Goal: Navigation & Orientation: Find specific page/section

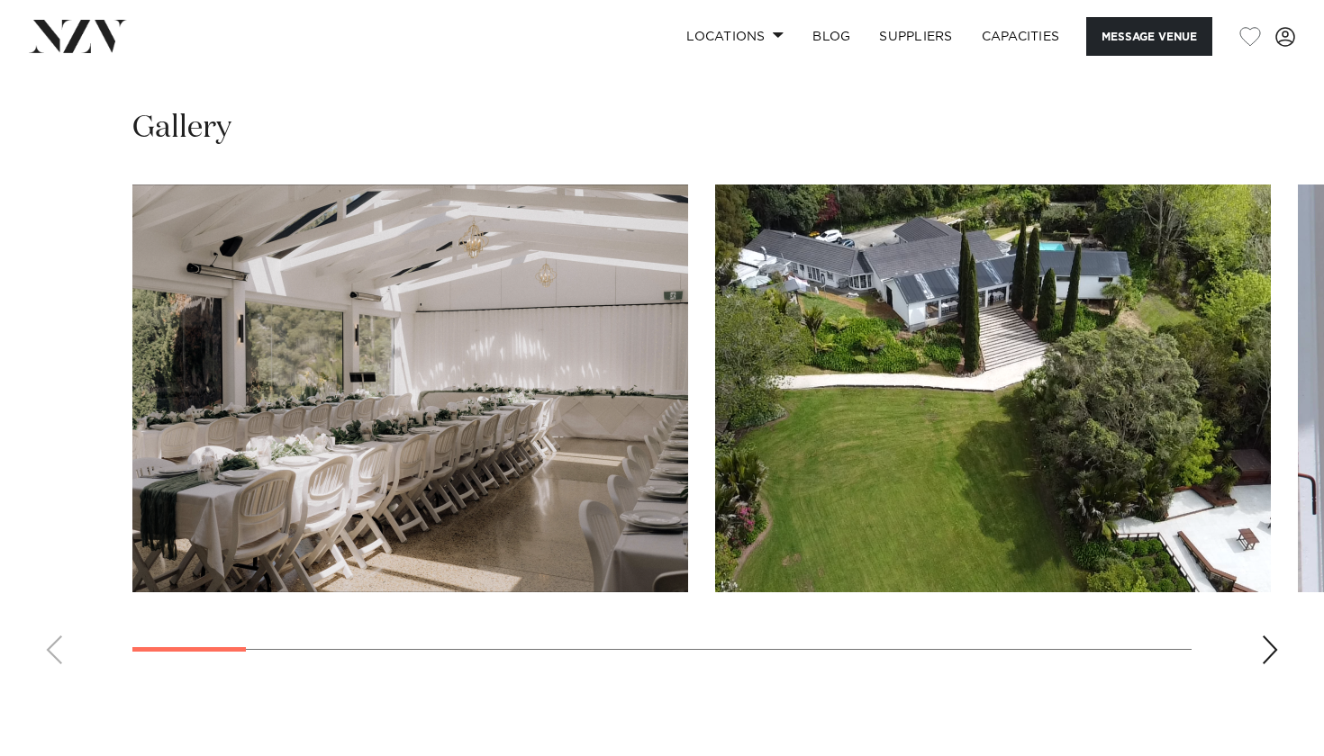
scroll to position [1597, 0]
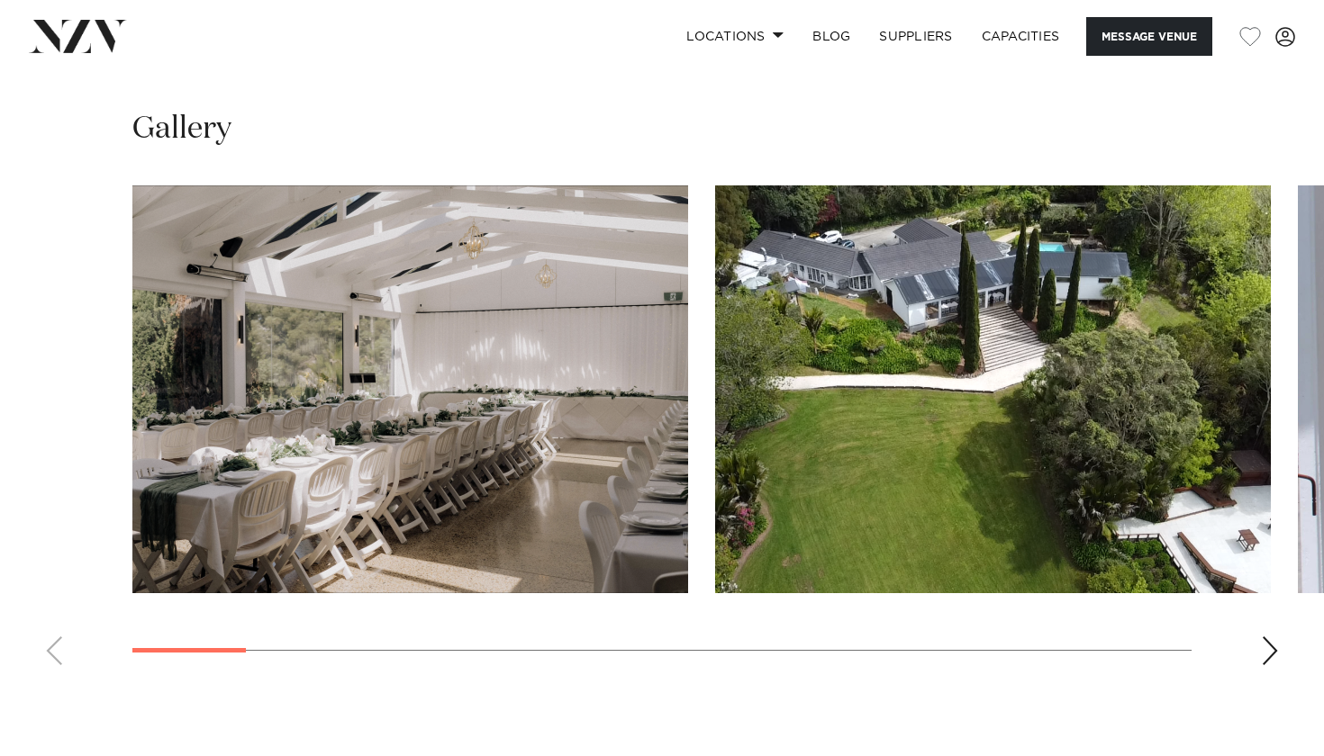
click at [1271, 656] on div "Next slide" at bounding box center [1270, 651] width 18 height 29
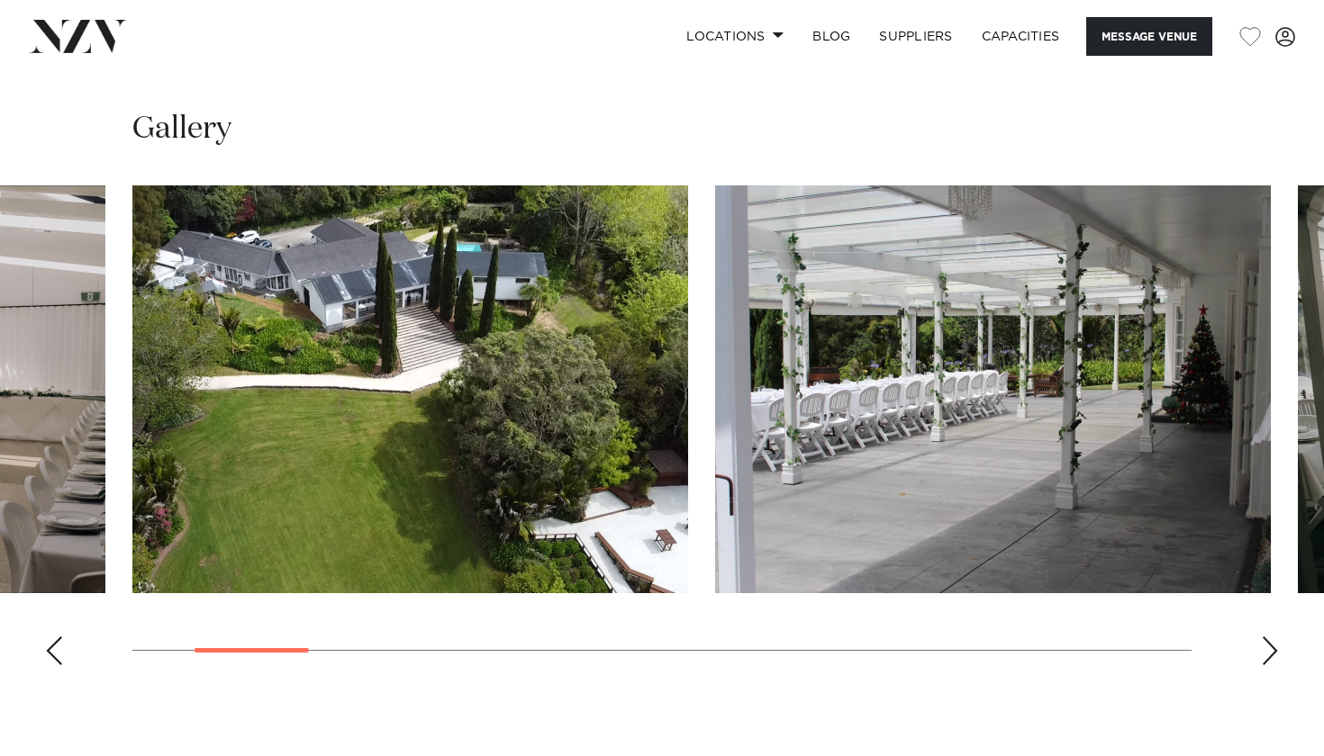
click at [1271, 656] on div "Next slide" at bounding box center [1270, 651] width 18 height 29
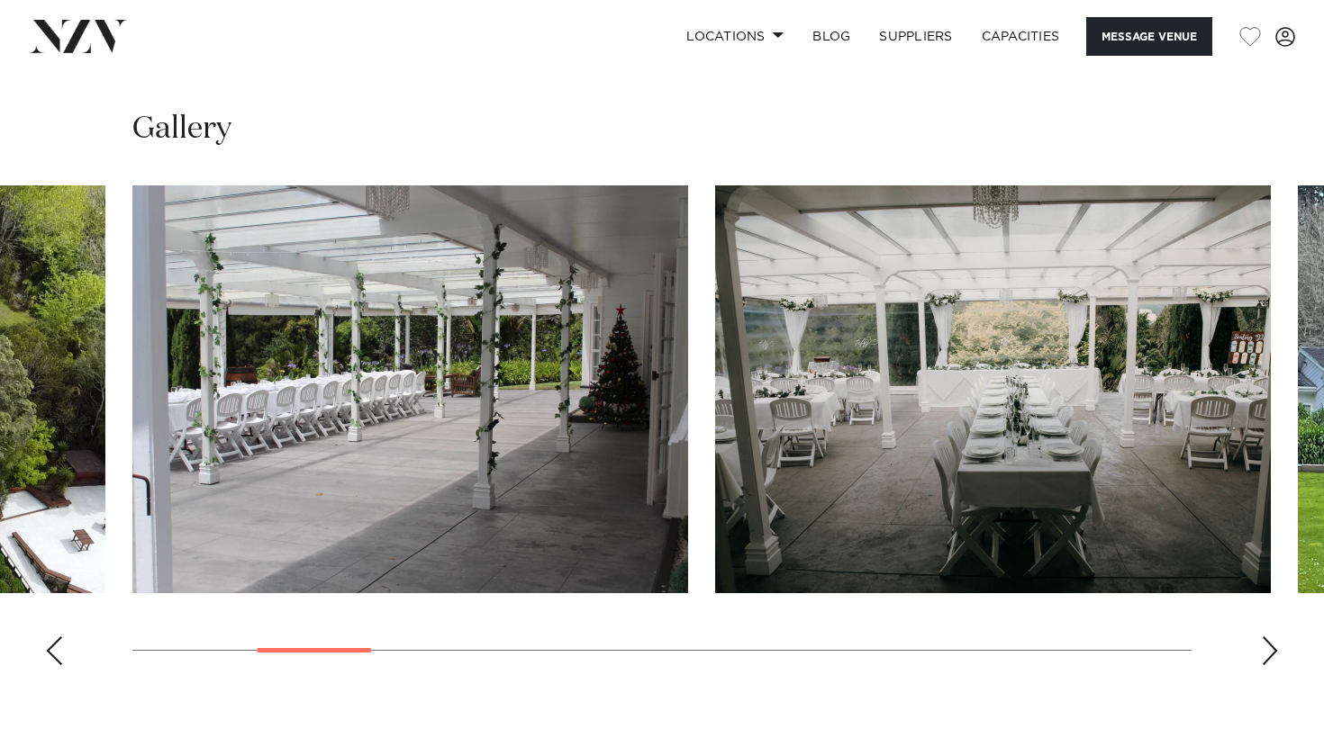
click at [1271, 656] on div "Next slide" at bounding box center [1270, 651] width 18 height 29
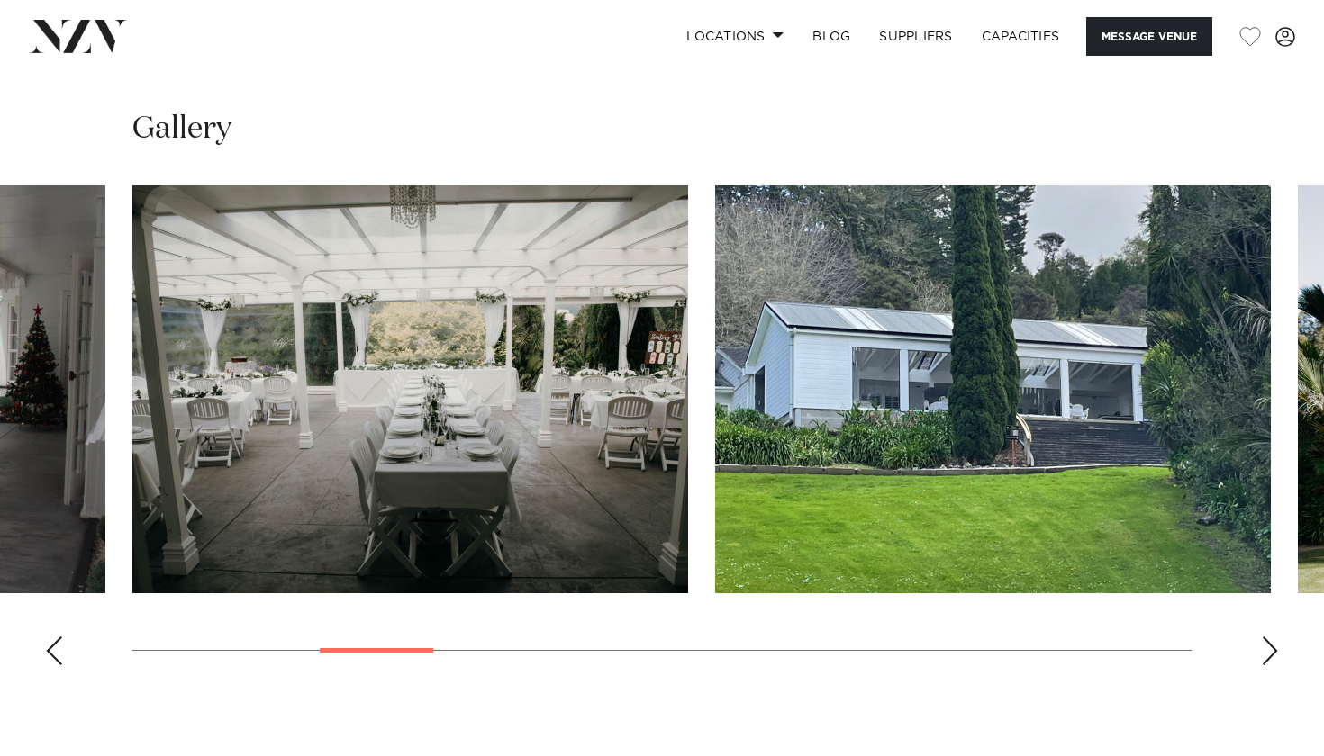
click at [1271, 656] on div "Next slide" at bounding box center [1270, 651] width 18 height 29
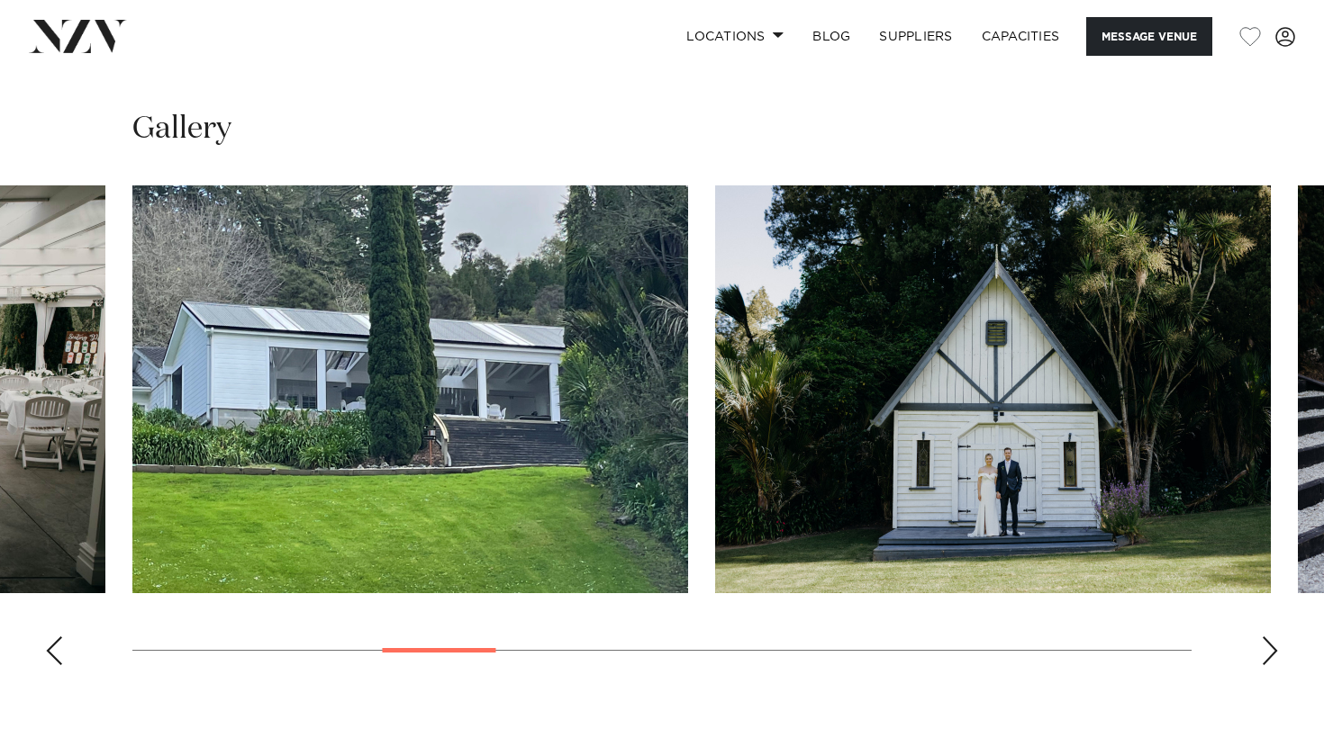
click at [1271, 656] on div "Next slide" at bounding box center [1270, 651] width 18 height 29
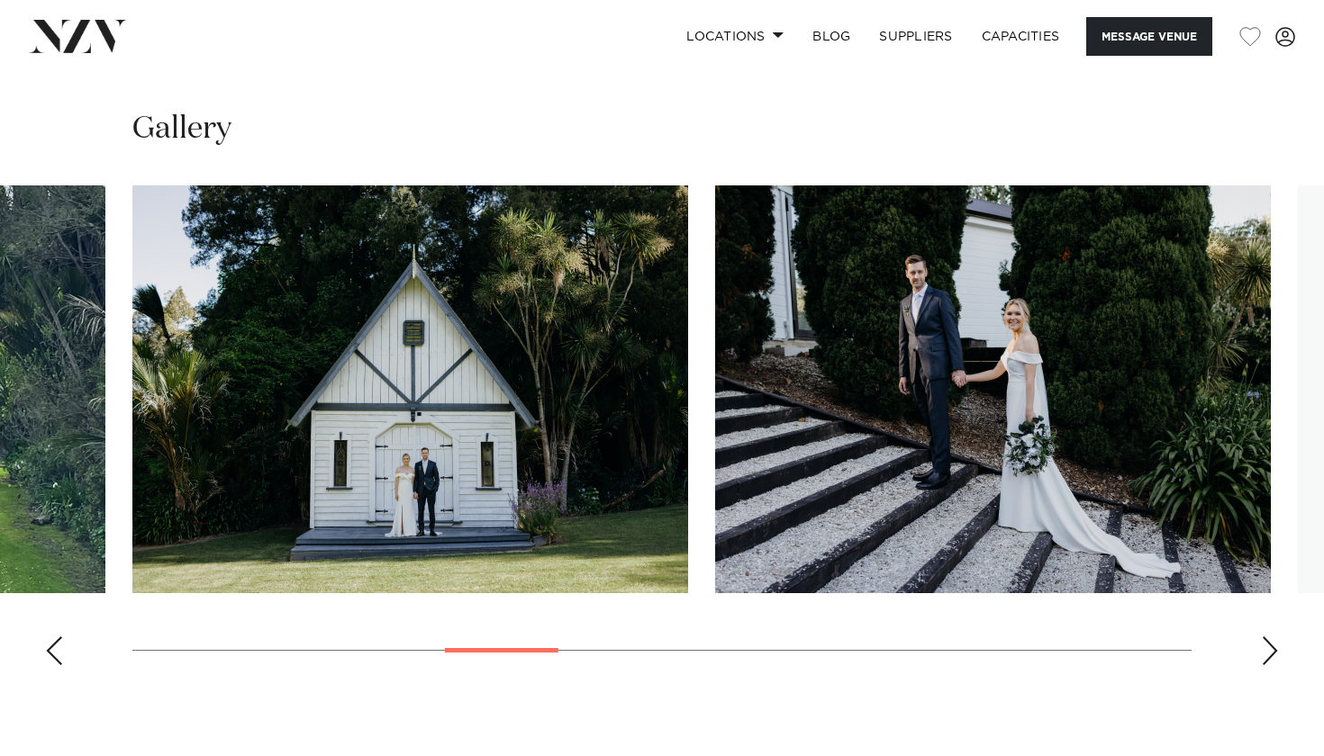
click at [1271, 656] on div "Next slide" at bounding box center [1270, 651] width 18 height 29
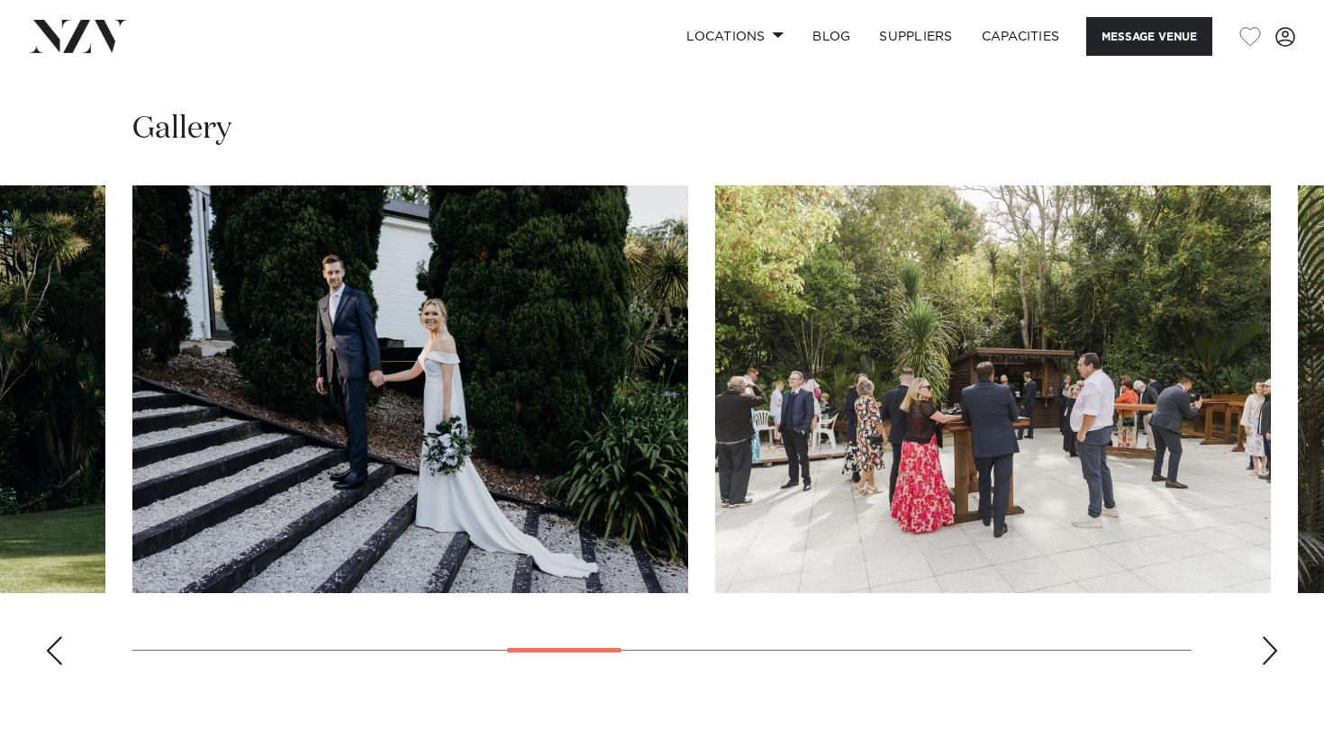
click at [1271, 656] on div "Next slide" at bounding box center [1270, 651] width 18 height 29
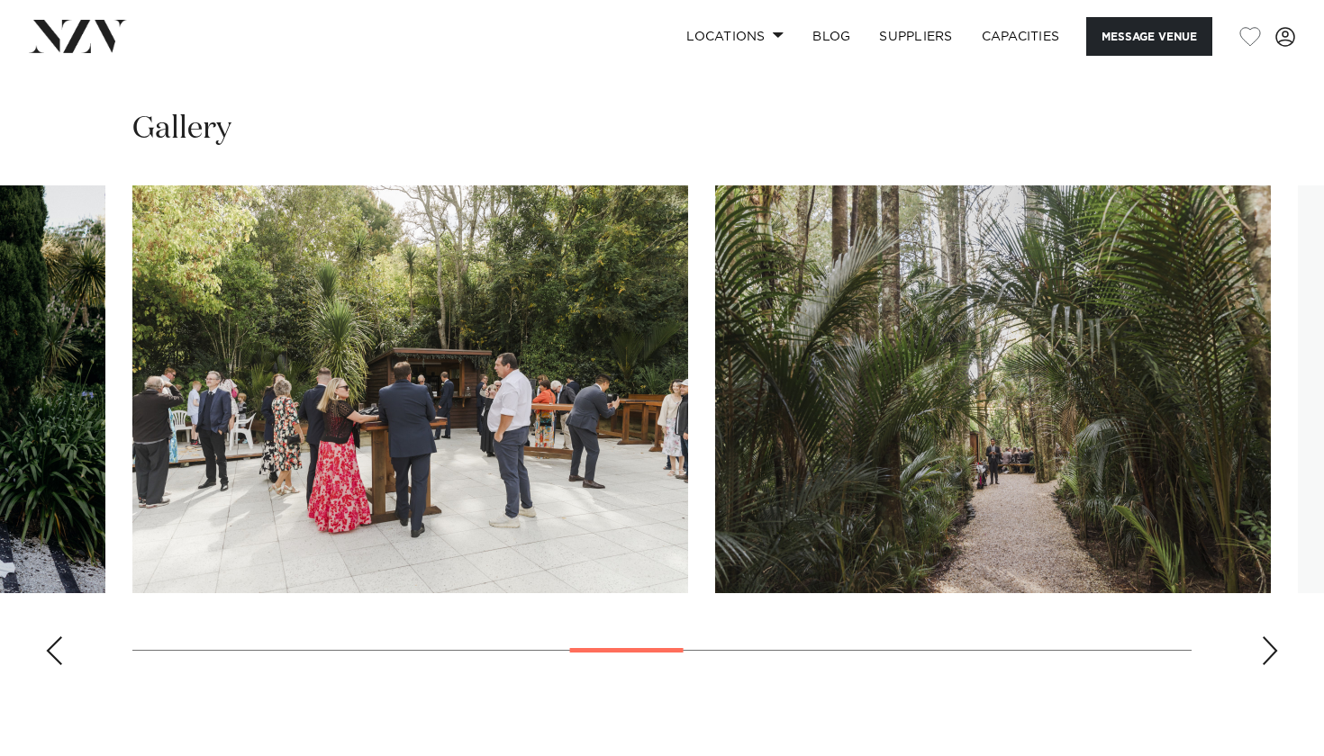
click at [1271, 656] on div "Next slide" at bounding box center [1270, 651] width 18 height 29
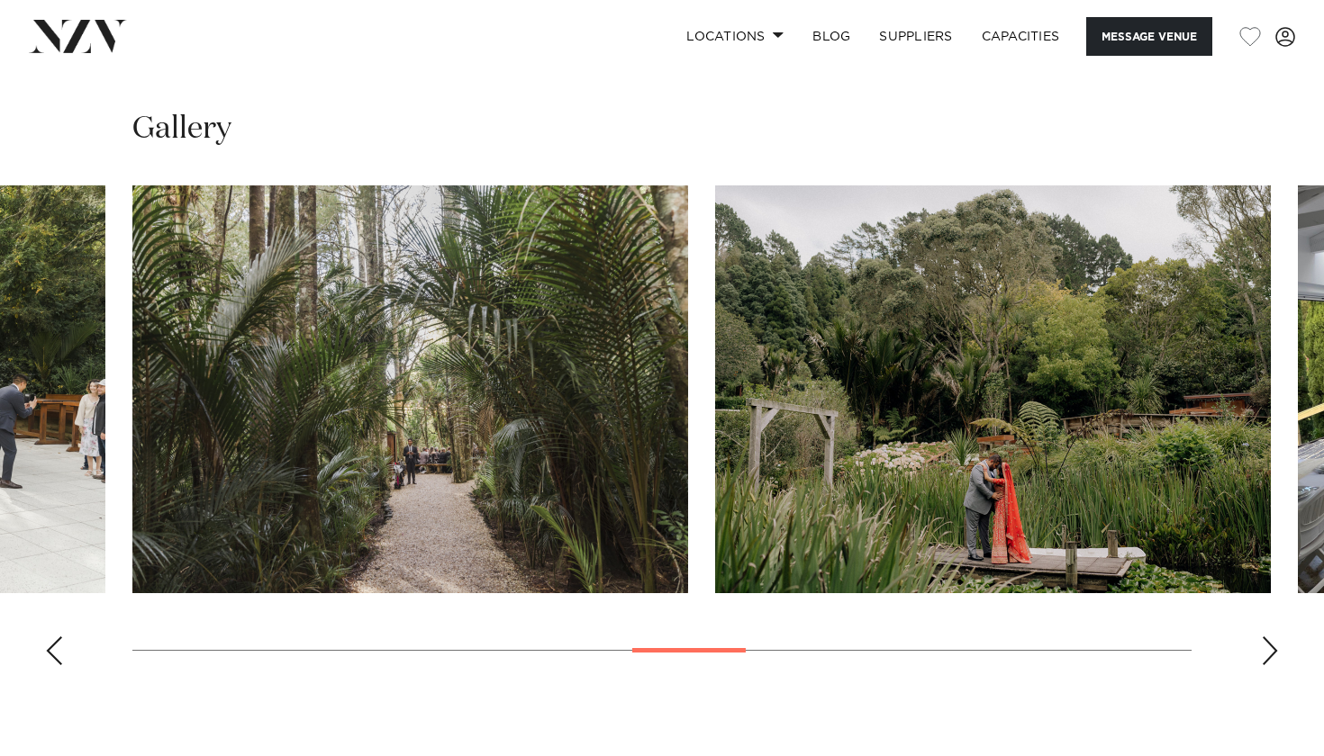
click at [1271, 656] on div "Next slide" at bounding box center [1270, 651] width 18 height 29
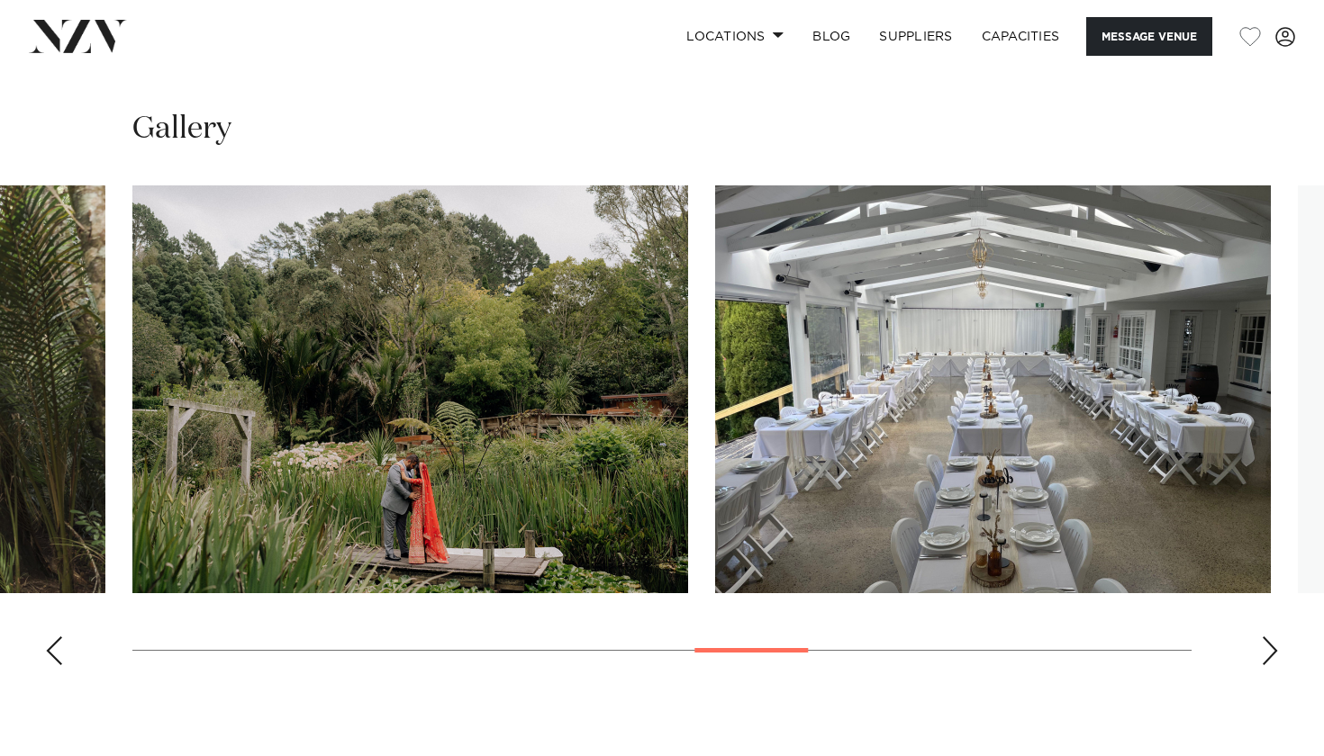
click at [1271, 656] on div "Next slide" at bounding box center [1270, 651] width 18 height 29
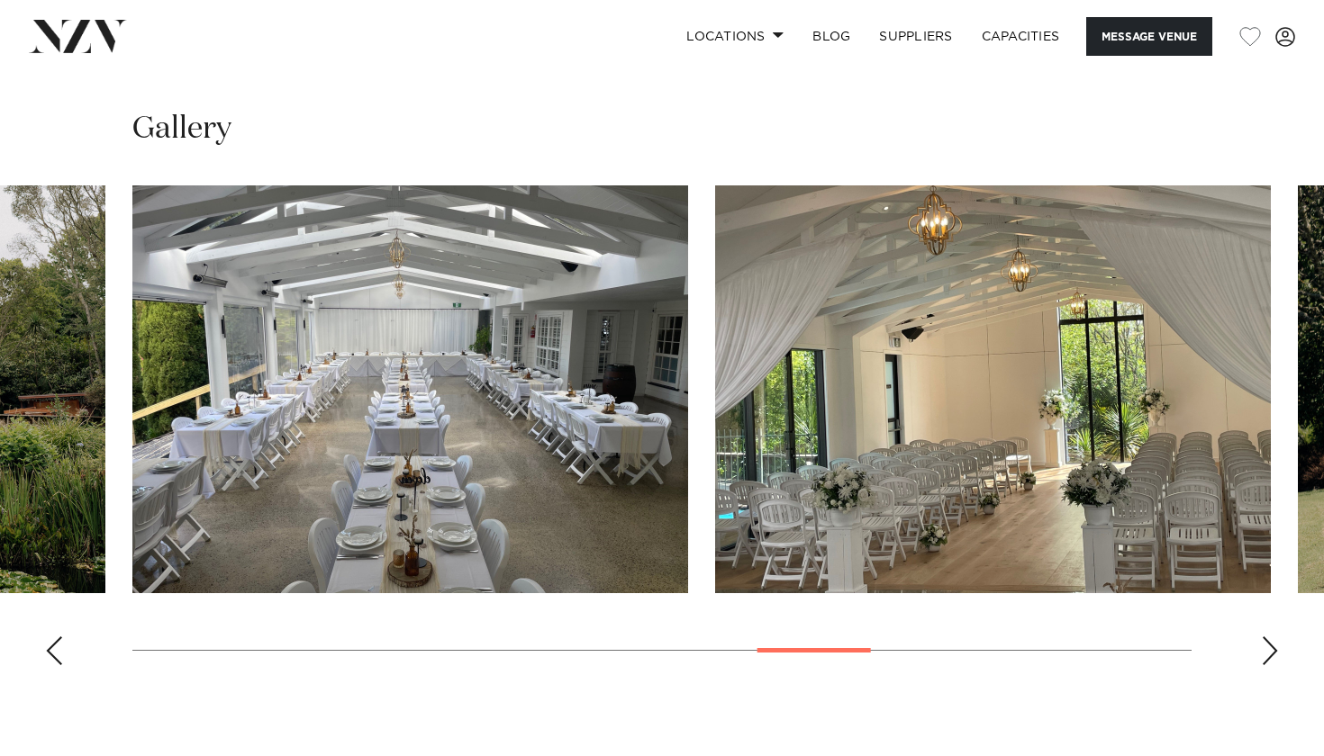
click at [1271, 656] on div "Next slide" at bounding box center [1270, 651] width 18 height 29
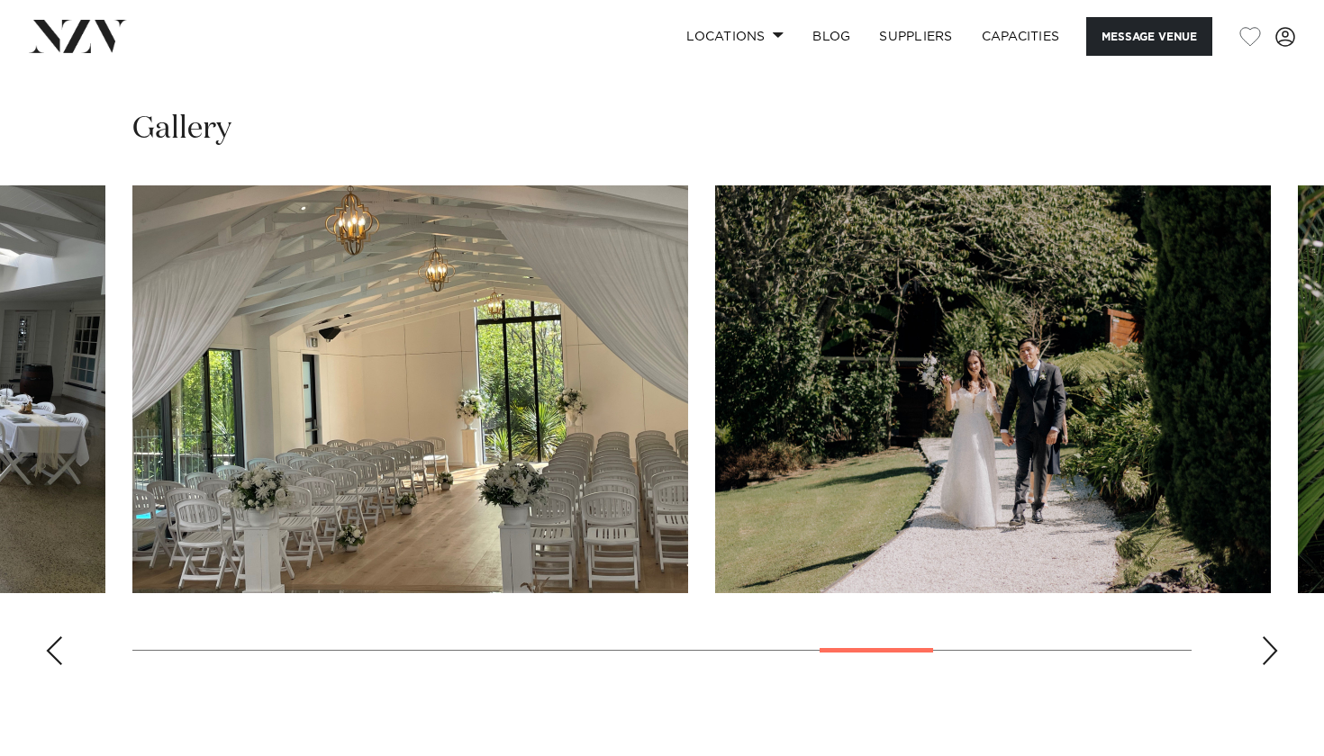
click at [1271, 656] on div "Next slide" at bounding box center [1270, 651] width 18 height 29
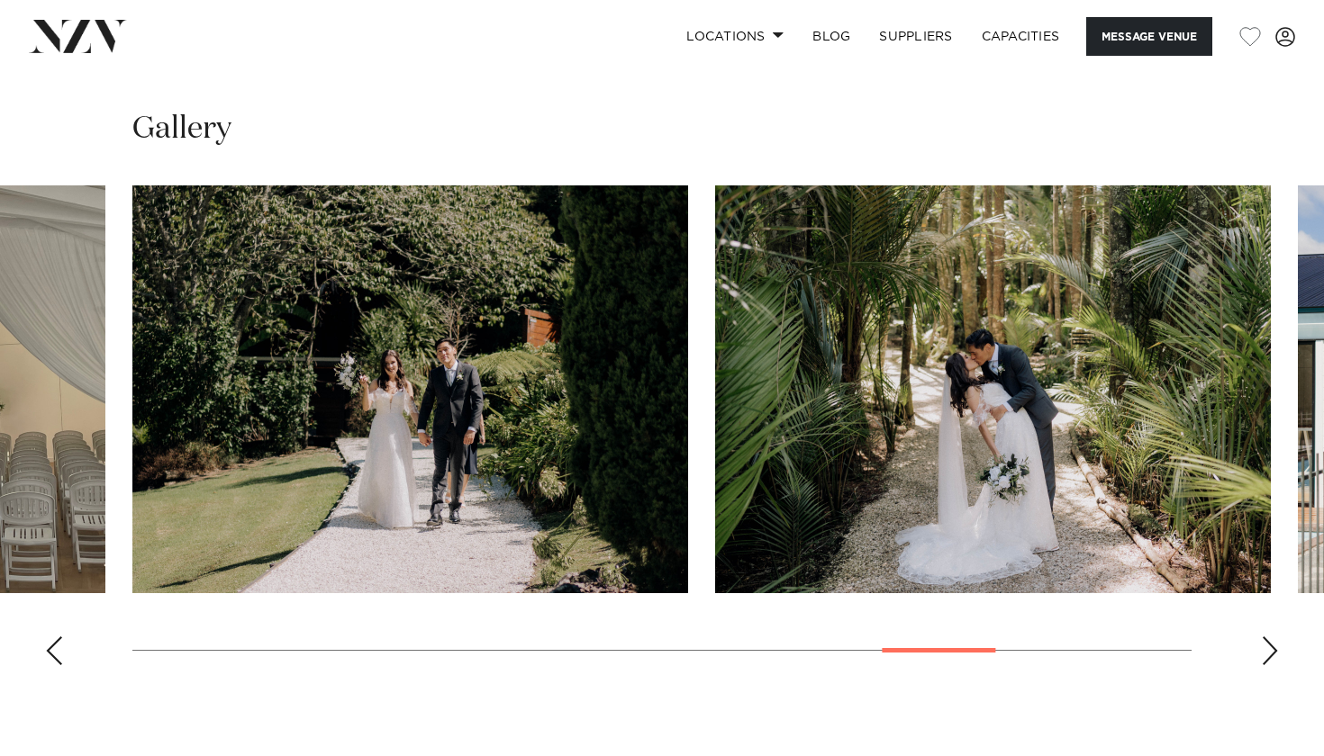
click at [1271, 656] on div "Next slide" at bounding box center [1270, 651] width 18 height 29
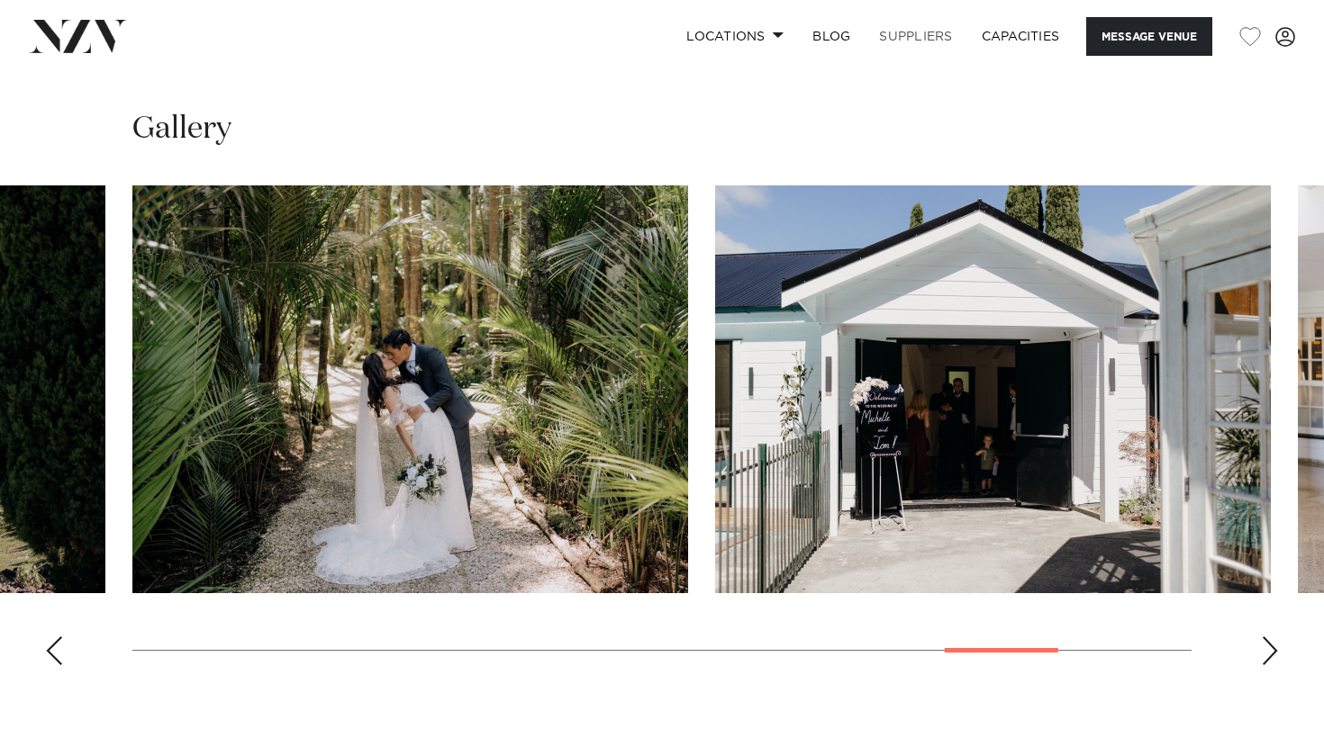
click at [919, 49] on link "SUPPLIERS" at bounding box center [915, 36] width 102 height 39
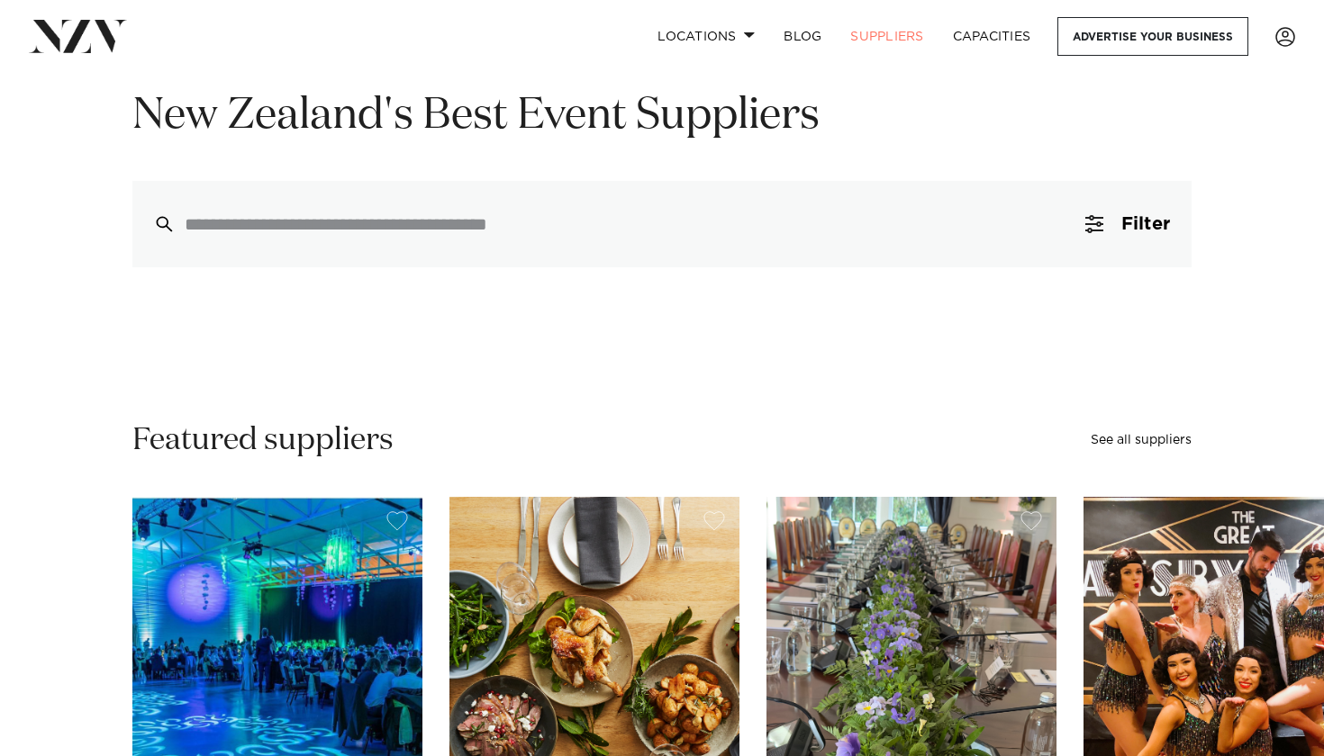
scroll to position [93, 0]
